Goal: Task Accomplishment & Management: Manage account settings

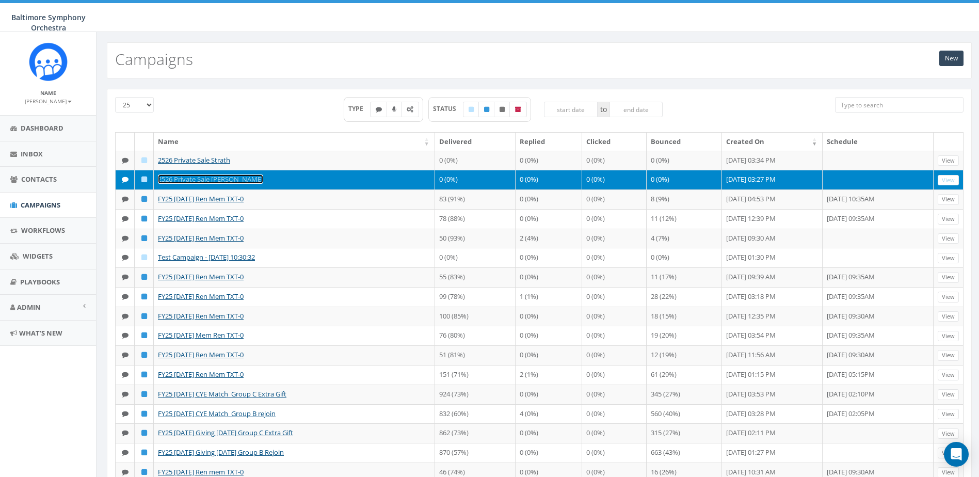
click at [196, 184] on link "2526 Private Sale [PERSON_NAME]" at bounding box center [210, 178] width 105 height 9
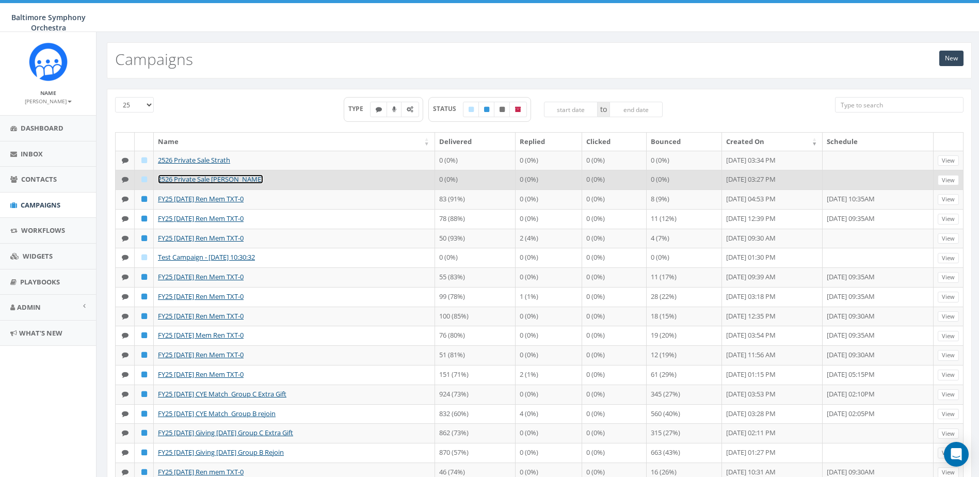
click at [206, 184] on link "2526 Private Sale [PERSON_NAME]" at bounding box center [210, 178] width 105 height 9
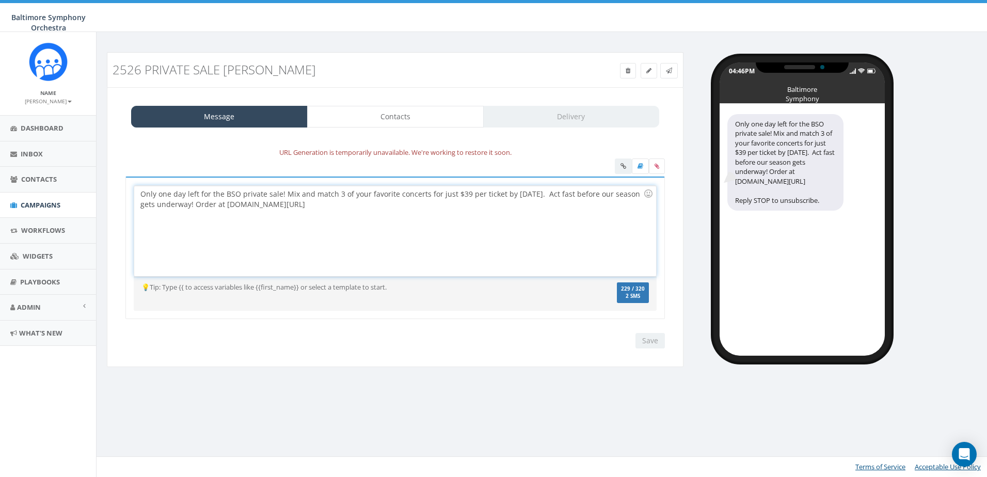
drag, startPoint x: 317, startPoint y: 205, endPoint x: 224, endPoint y: 204, distance: 94.0
click at [224, 204] on div "Only one day left for the BSO private sale! Mix and match 3 of your favorite co…" at bounding box center [394, 231] width 521 height 90
click at [622, 165] on div at bounding box center [640, 167] width 50 height 18
drag, startPoint x: 326, startPoint y: 208, endPoint x: 226, endPoint y: 203, distance: 100.3
click at [226, 203] on div "Only one day left for the BSO private sale! Mix and match 3 of your favorite co…" at bounding box center [394, 231] width 521 height 90
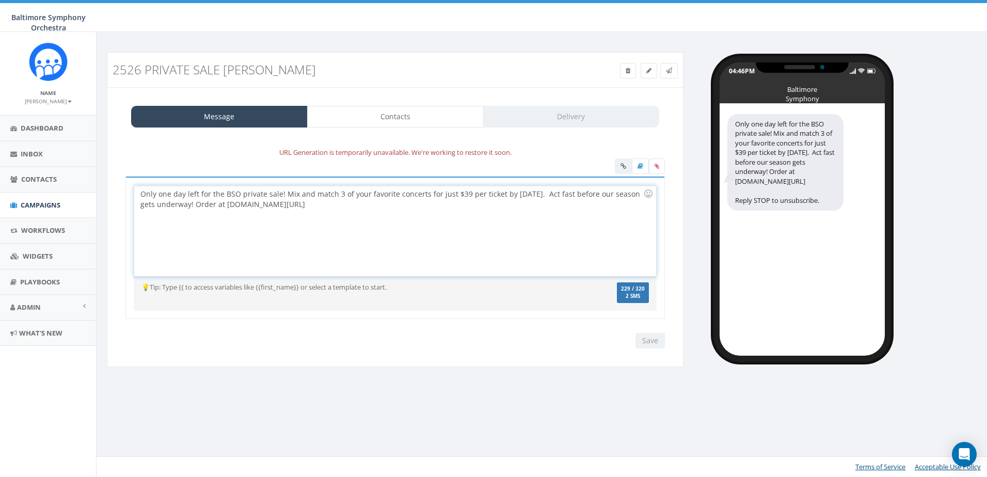
drag, startPoint x: 520, startPoint y: 254, endPoint x: 658, endPoint y: 86, distance: 217.2
click at [520, 253] on div "Only one day left for the BSO private sale! Mix and match 3 of your favorite co…" at bounding box center [394, 231] width 521 height 90
click at [669, 71] on icon at bounding box center [669, 71] width 6 height 6
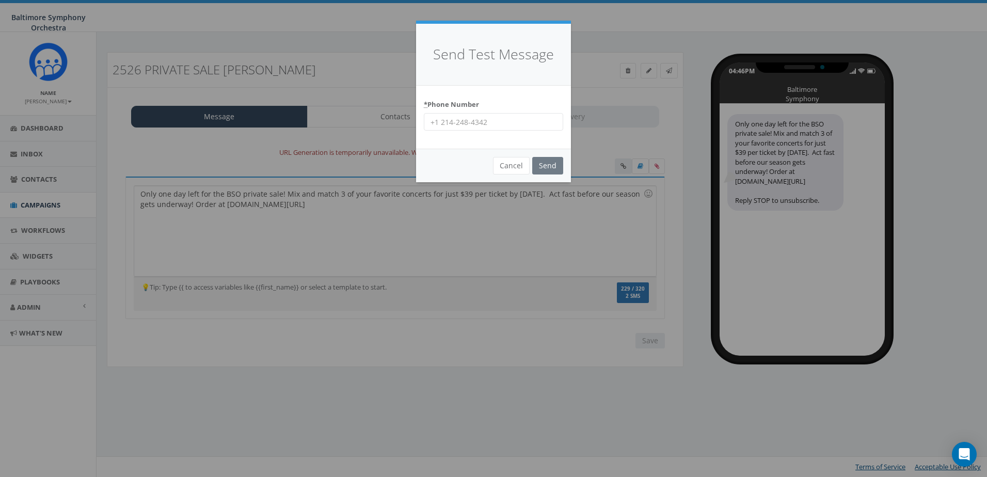
click at [480, 131] on input "* Phone Number" at bounding box center [493, 122] width 139 height 18
type input "7247875026"
click at [550, 164] on input "Send" at bounding box center [547, 166] width 31 height 18
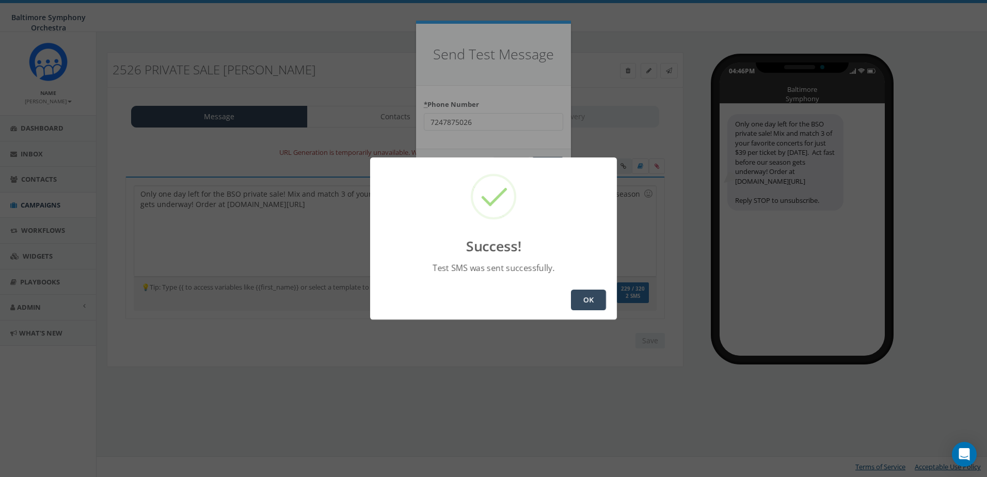
click at [593, 304] on button "OK" at bounding box center [588, 300] width 35 height 21
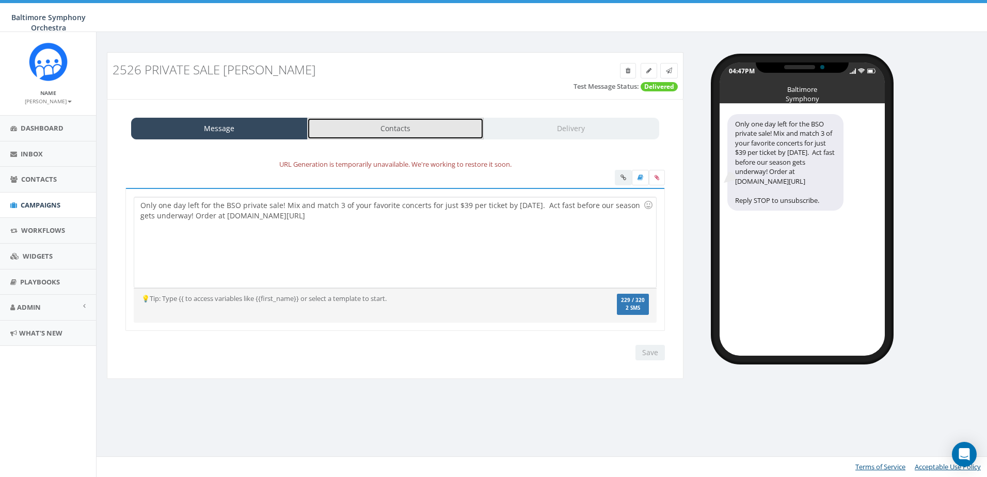
click at [386, 133] on link "Contacts" at bounding box center [395, 129] width 177 height 22
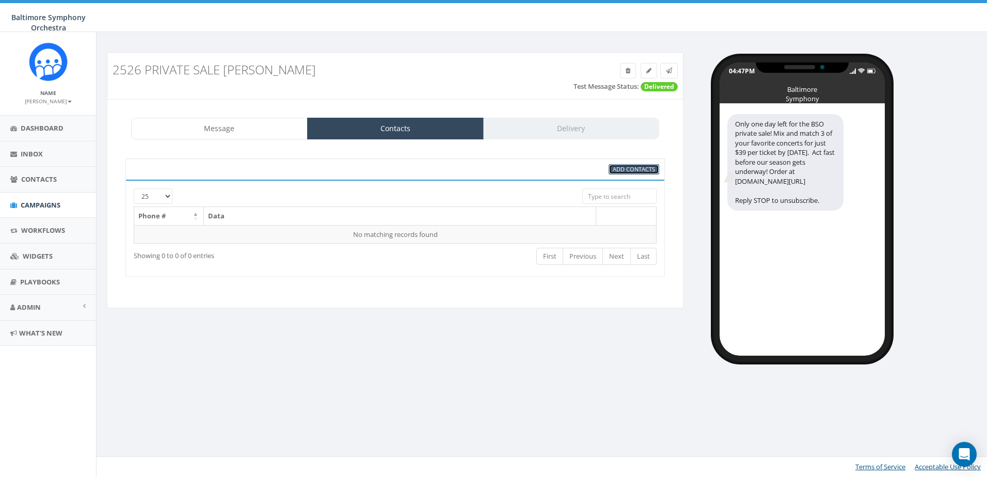
click at [638, 169] on span "Add Contacts" at bounding box center [634, 169] width 42 height 8
select select
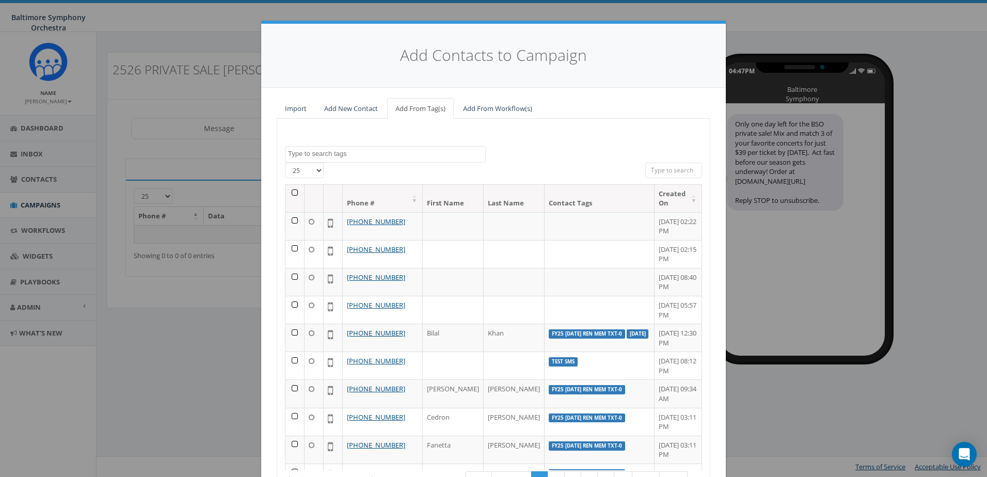
click at [197, 99] on div "Add Contacts to Campaign Import Add New Contact Add From Tag(s) Add From Workfl…" at bounding box center [493, 238] width 987 height 477
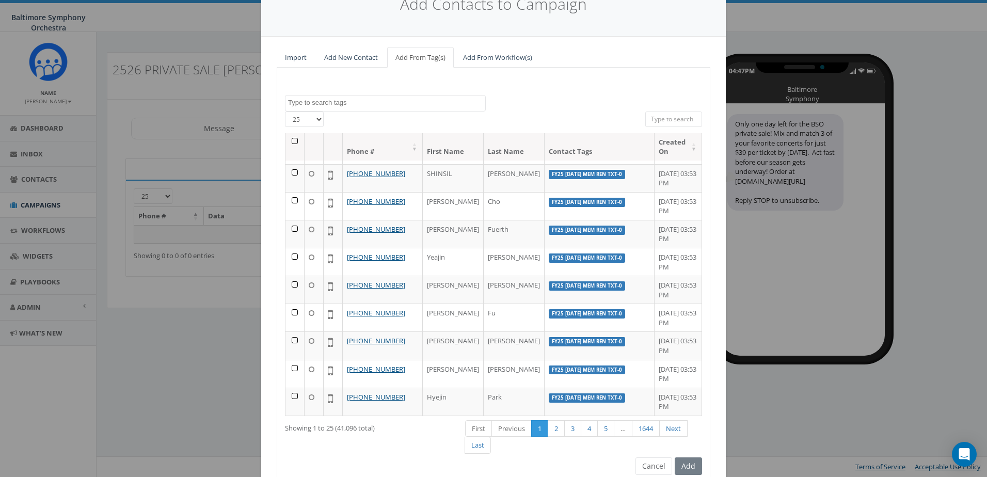
scroll to position [96, 0]
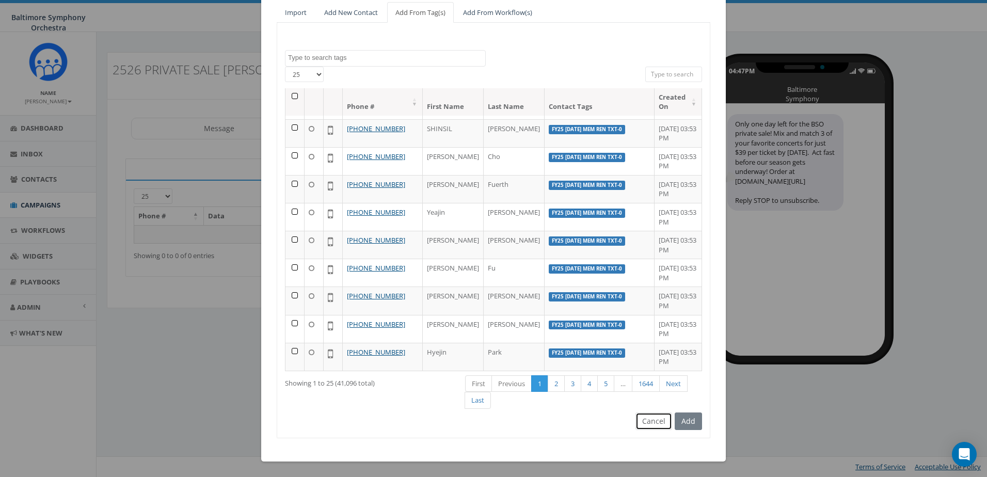
click at [655, 422] on button "Cancel" at bounding box center [654, 421] width 37 height 18
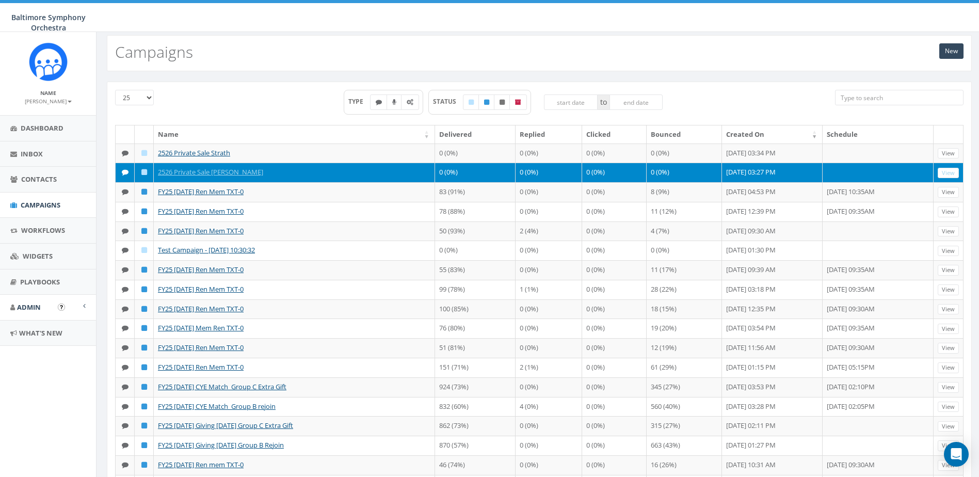
scroll to position [52, 0]
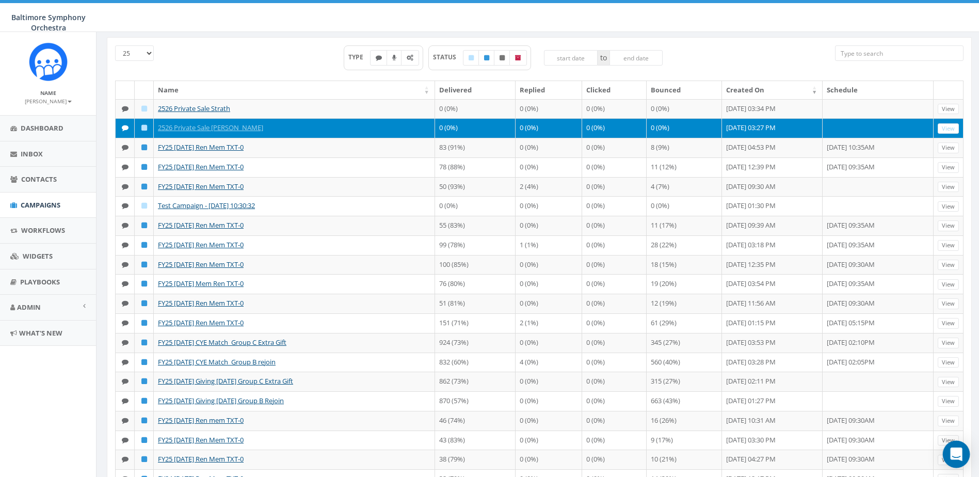
click at [957, 450] on icon "Open Intercom Messenger" at bounding box center [956, 454] width 12 height 13
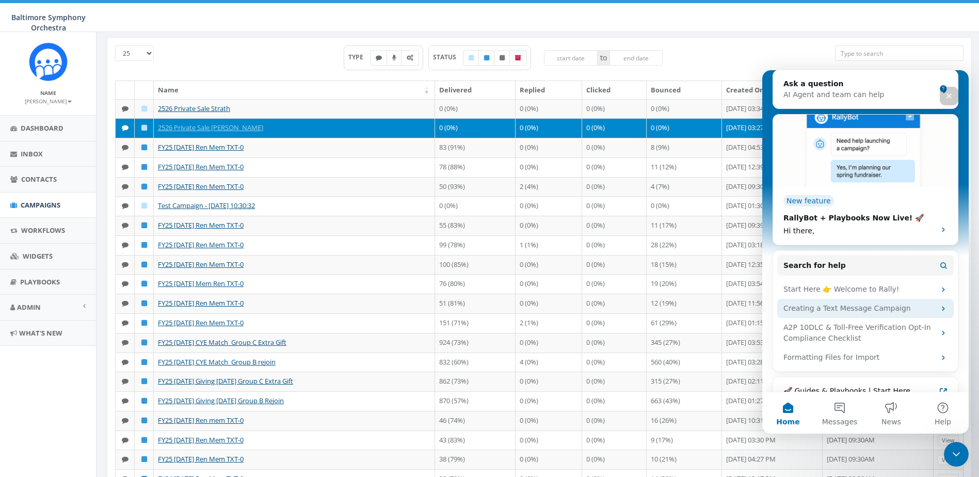
scroll to position [140, 0]
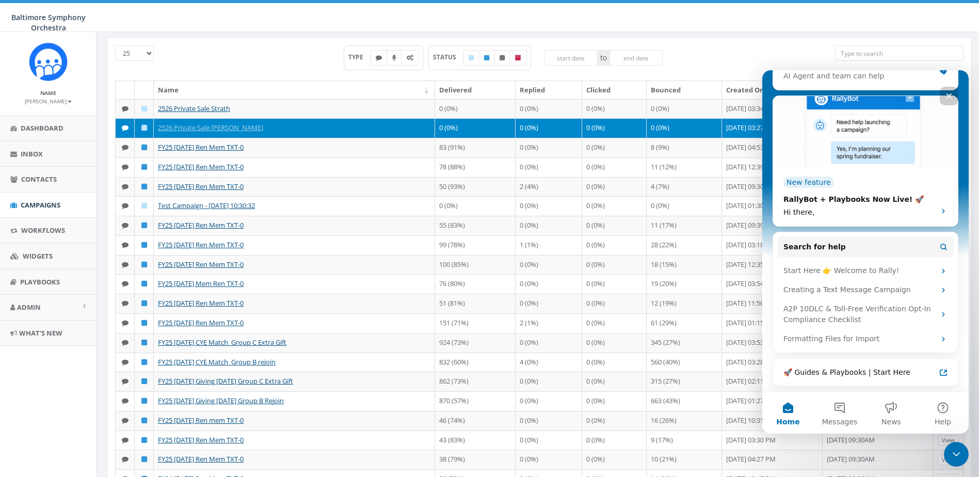
click at [949, 97] on icon "Close" at bounding box center [950, 96] width 6 height 6
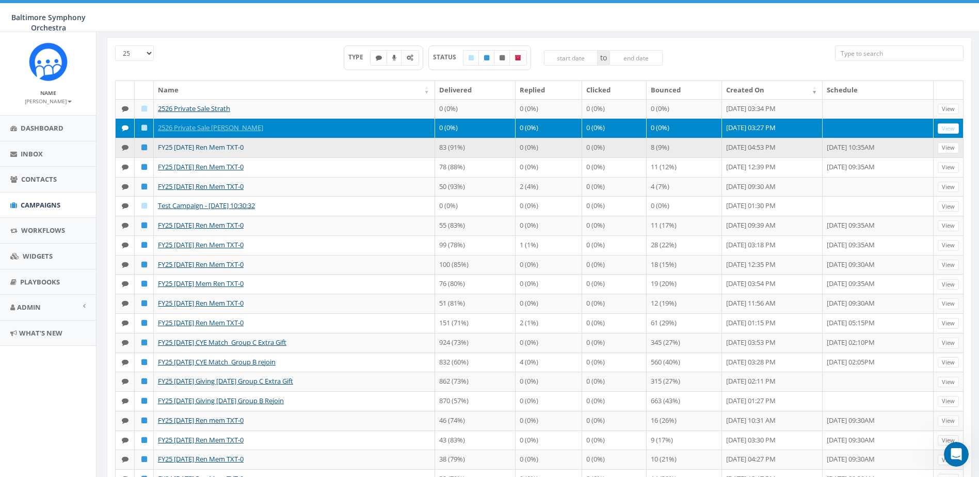
scroll to position [0, 0]
